Goal: Find specific page/section: Find specific page/section

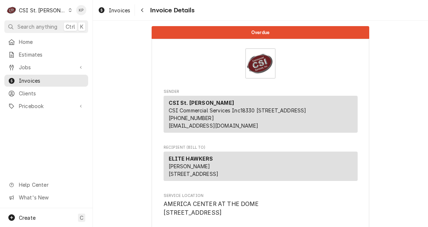
scroll to position [169, 0]
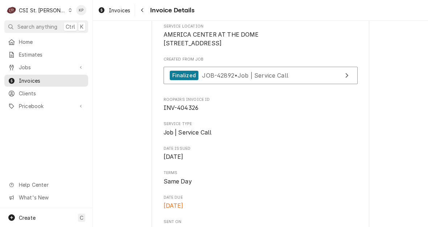
click at [69, 9] on icon "Dynamic Content Wrapper" at bounding box center [70, 10] width 3 height 4
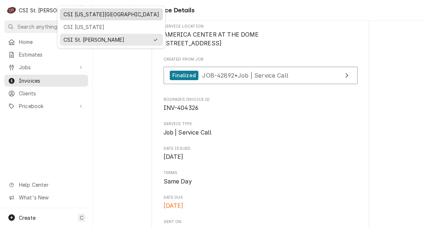
click at [69, 12] on div "CSI [US_STATE][GEOGRAPHIC_DATA]" at bounding box center [112, 15] width 96 height 8
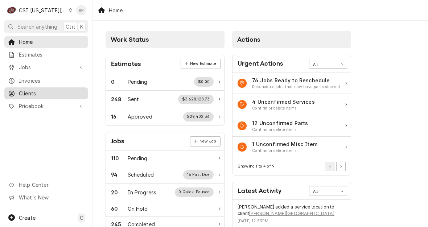
click at [34, 91] on span "Clients" at bounding box center [52, 94] width 66 height 8
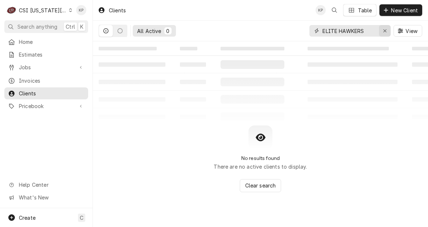
click at [384, 29] on div "All Active 0 ELITE HAWKERS View" at bounding box center [261, 31] width 324 height 20
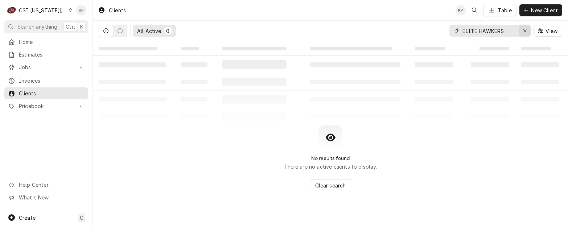
click at [428, 31] on div "Erase input" at bounding box center [525, 30] width 7 height 7
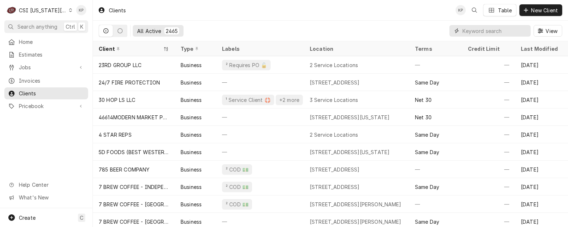
paste input "ADMIRAL CRAFT EQUIPMENT"
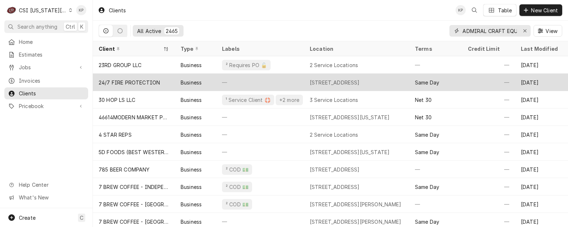
scroll to position [0, 22]
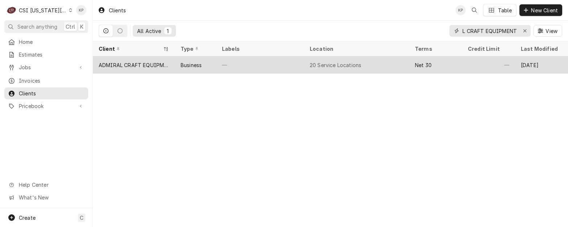
type input "ADMIRAL CRAFT EQUIPMENT"
click at [114, 64] on div "ADMIRAL CRAFT EQUIPMENT" at bounding box center [134, 65] width 70 height 8
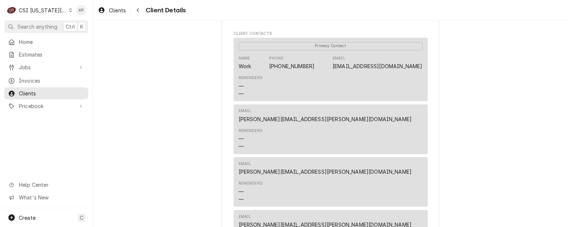
scroll to position [218, 0]
